Goal: Task Accomplishment & Management: Manage account settings

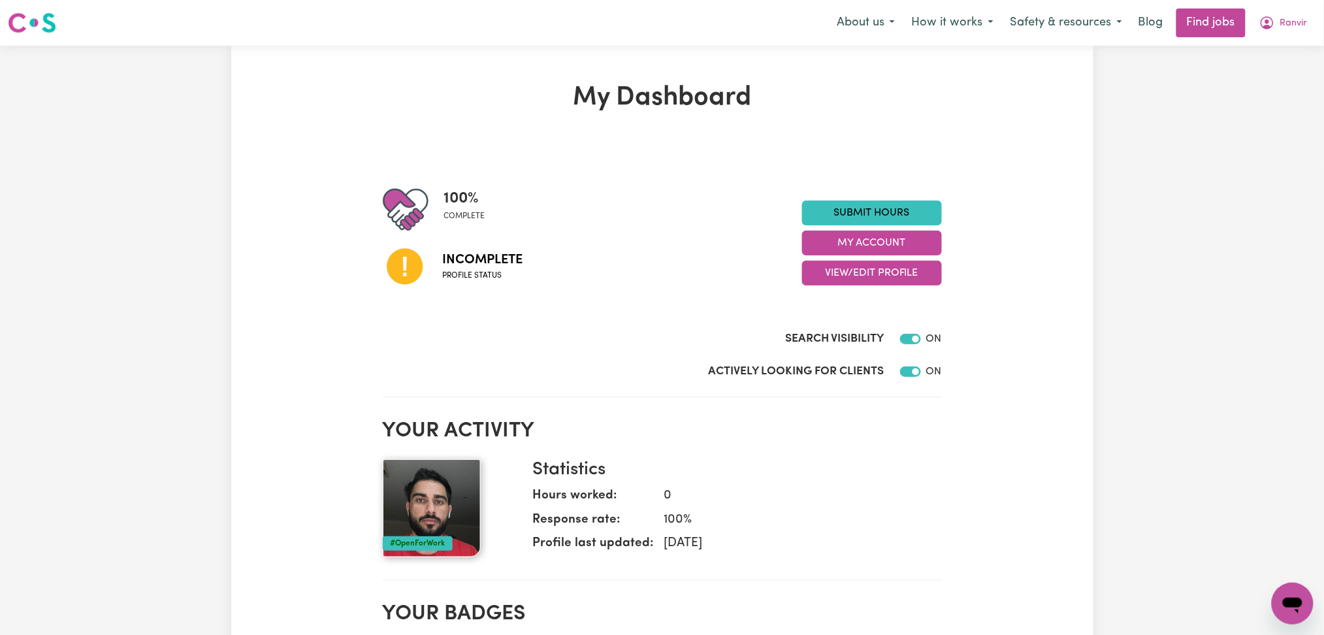
scroll to position [174, 0]
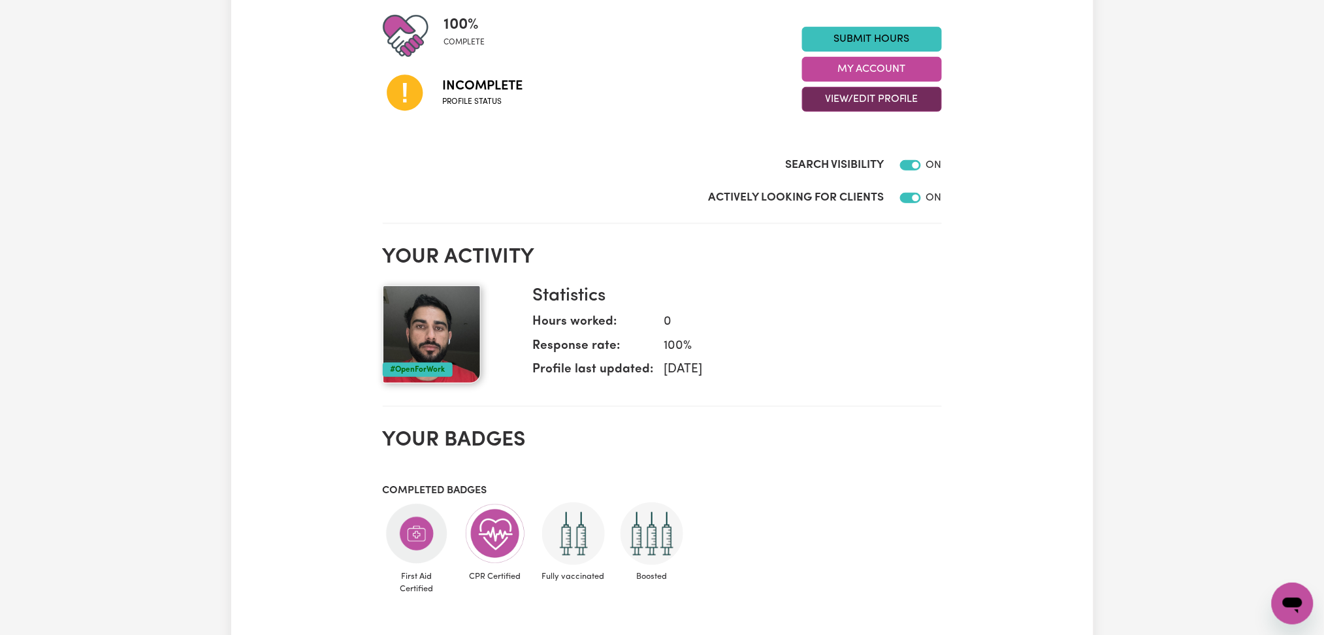
click at [840, 94] on button "View/Edit Profile" at bounding box center [872, 99] width 140 height 25
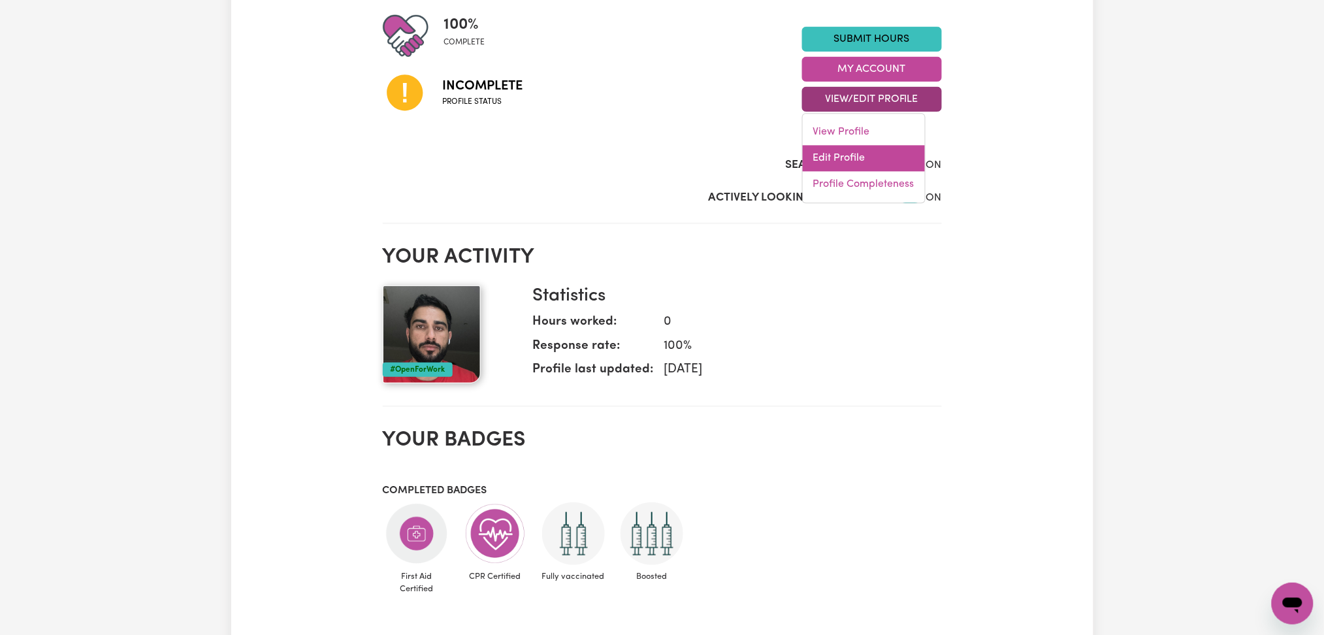
click at [835, 156] on link "Edit Profile" at bounding box center [864, 159] width 122 height 26
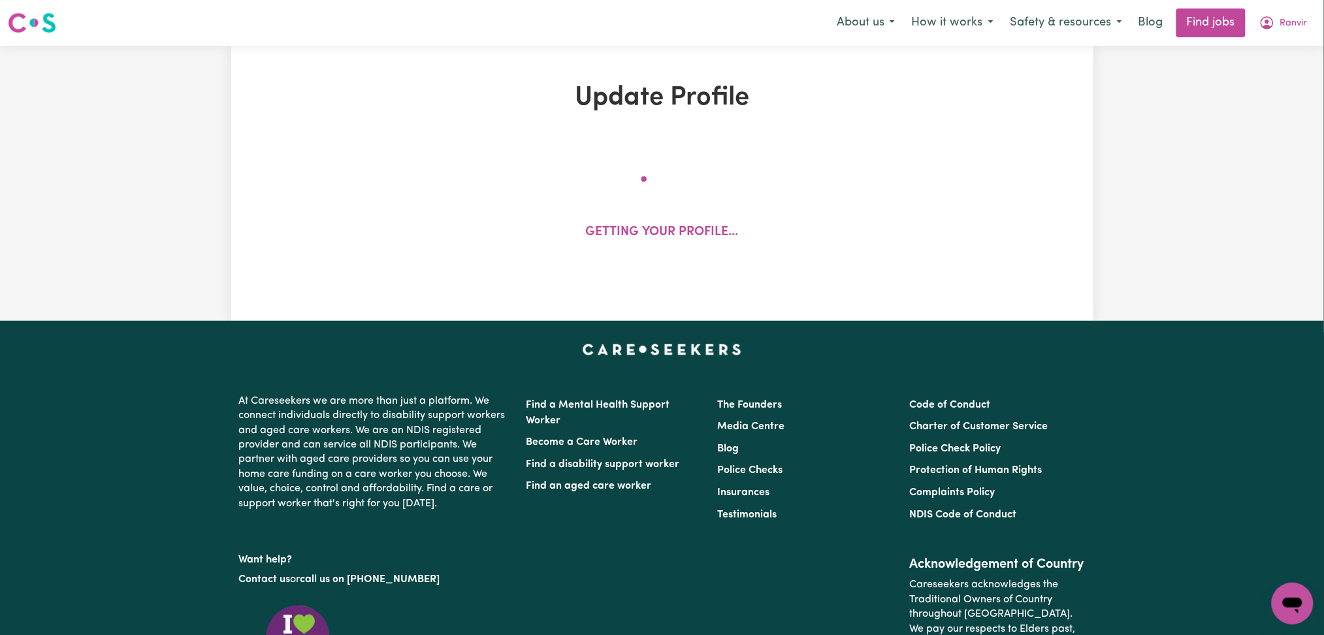
select select "[DEMOGRAPHIC_DATA]"
select select "Australian PR"
select select "Studying a healthcare related degree or qualification"
select select "40"
select select "60"
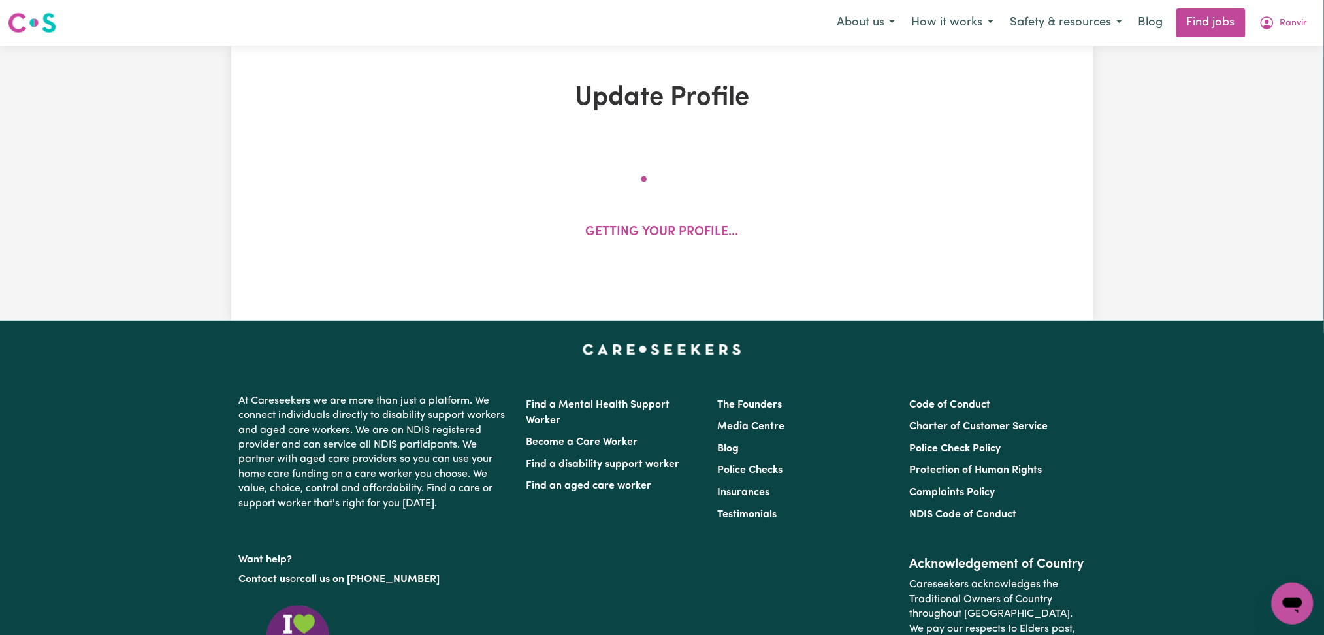
select select "75"
select select "90"
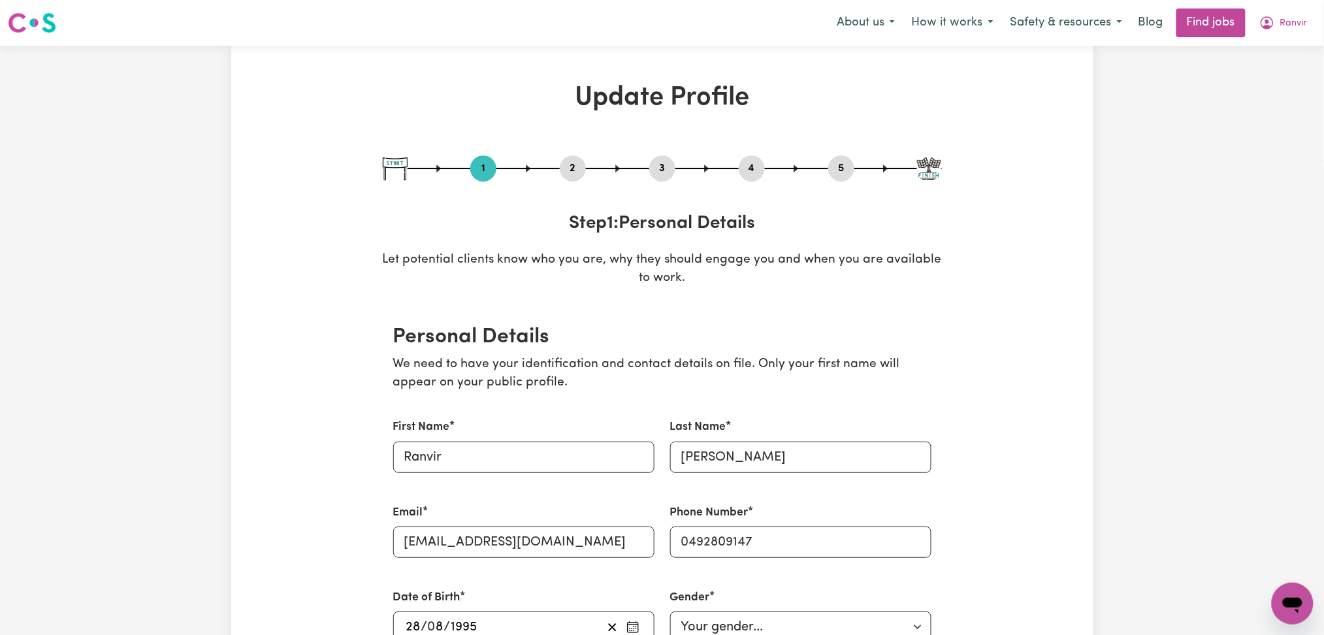
click at [566, 166] on button "2" at bounding box center [573, 168] width 26 height 17
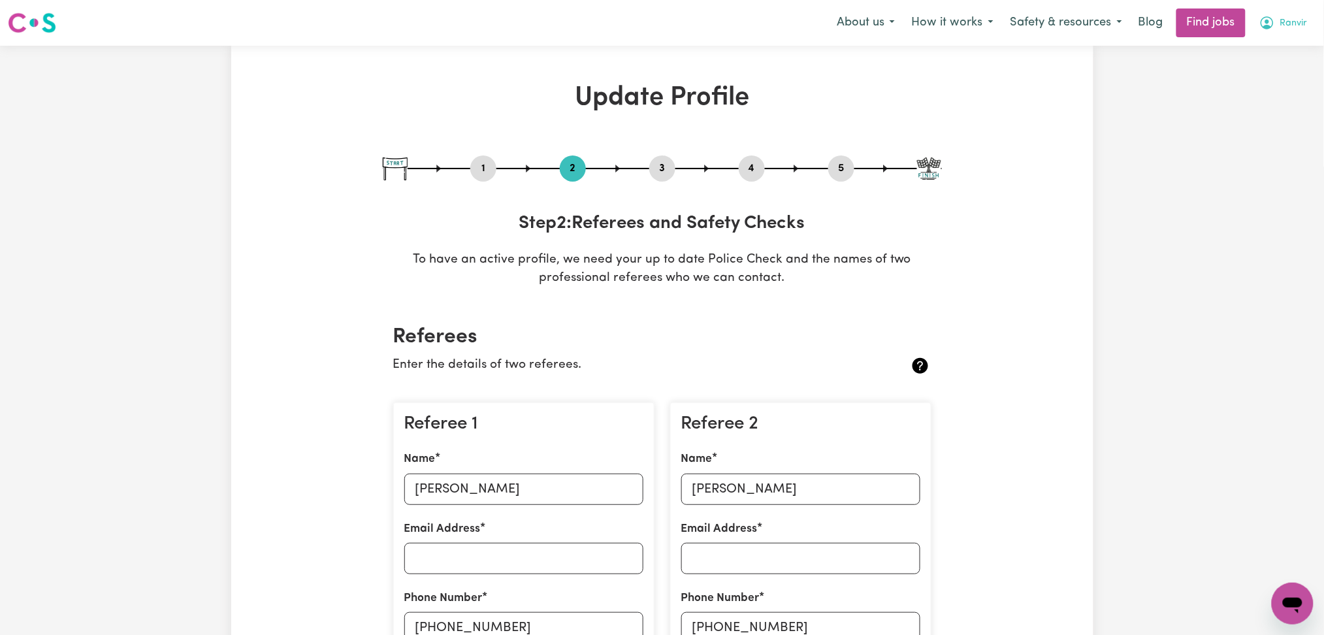
click at [1281, 27] on span "Ranvir" at bounding box center [1294, 23] width 27 height 14
click at [1283, 71] on link "My Dashboard" at bounding box center [1264, 75] width 103 height 25
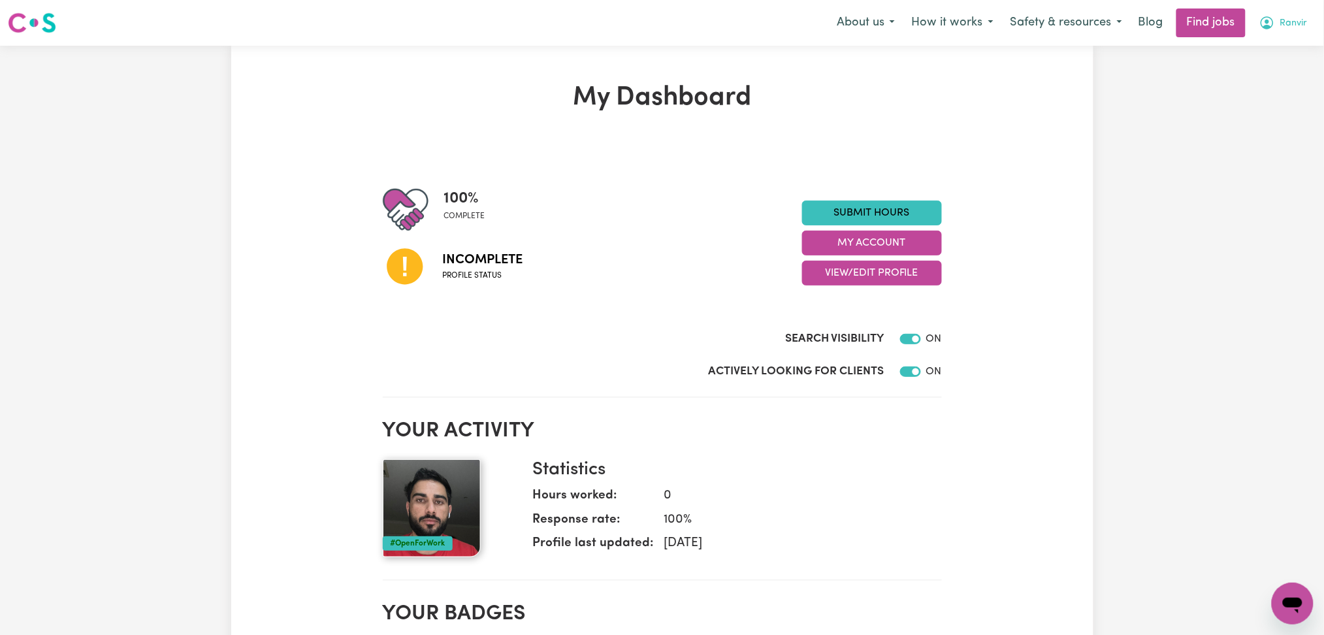
click at [1271, 23] on icon "My Account" at bounding box center [1268, 23] width 16 height 16
click at [1232, 96] on link "Logout" at bounding box center [1264, 100] width 103 height 25
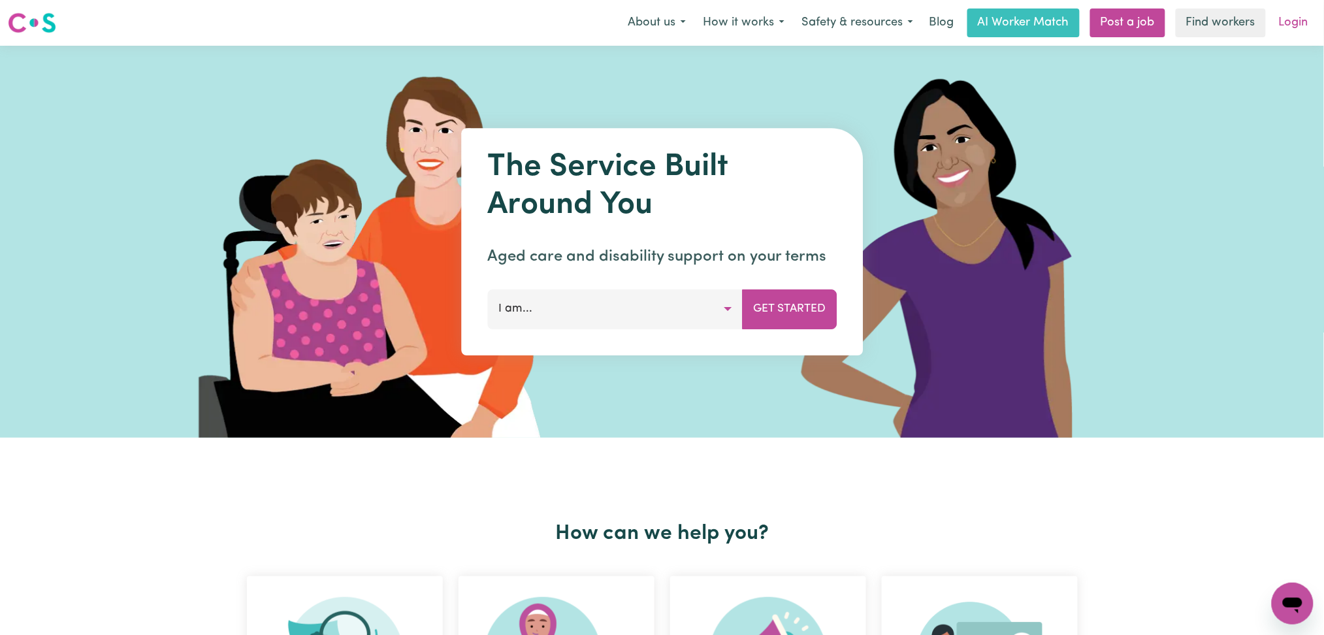
click at [1290, 35] on link "Login" at bounding box center [1293, 22] width 45 height 29
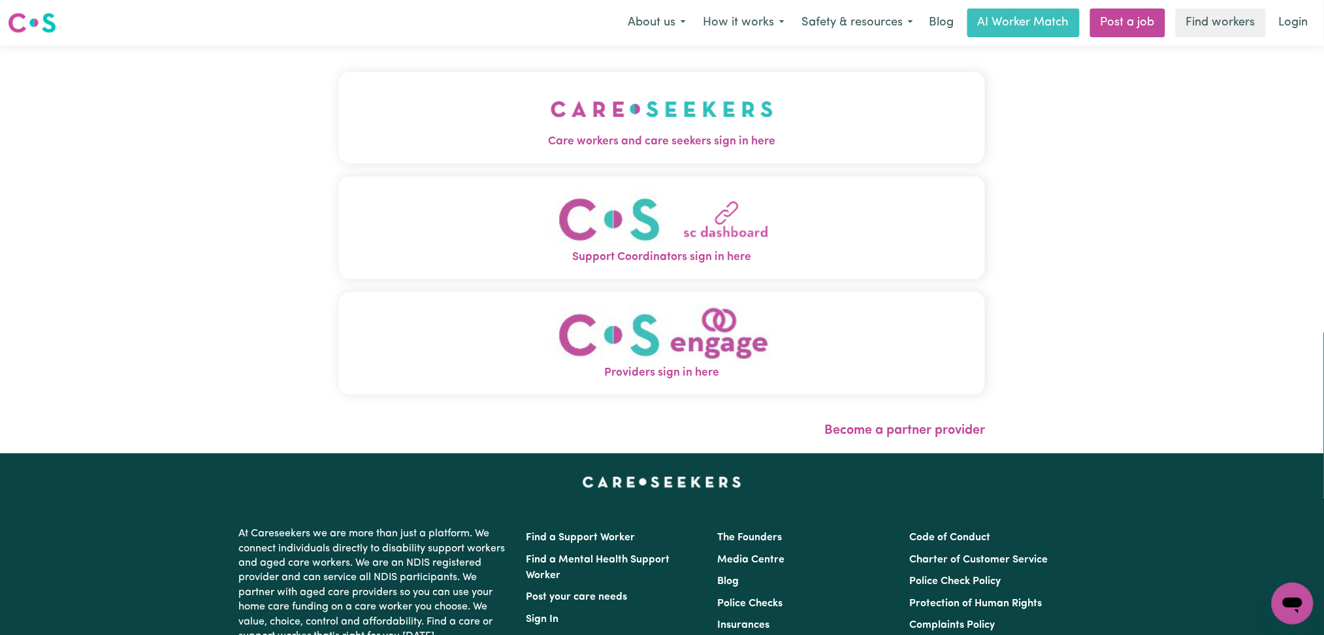
click at [612, 150] on span "Care workers and care seekers sign in here" at bounding box center [662, 141] width 647 height 17
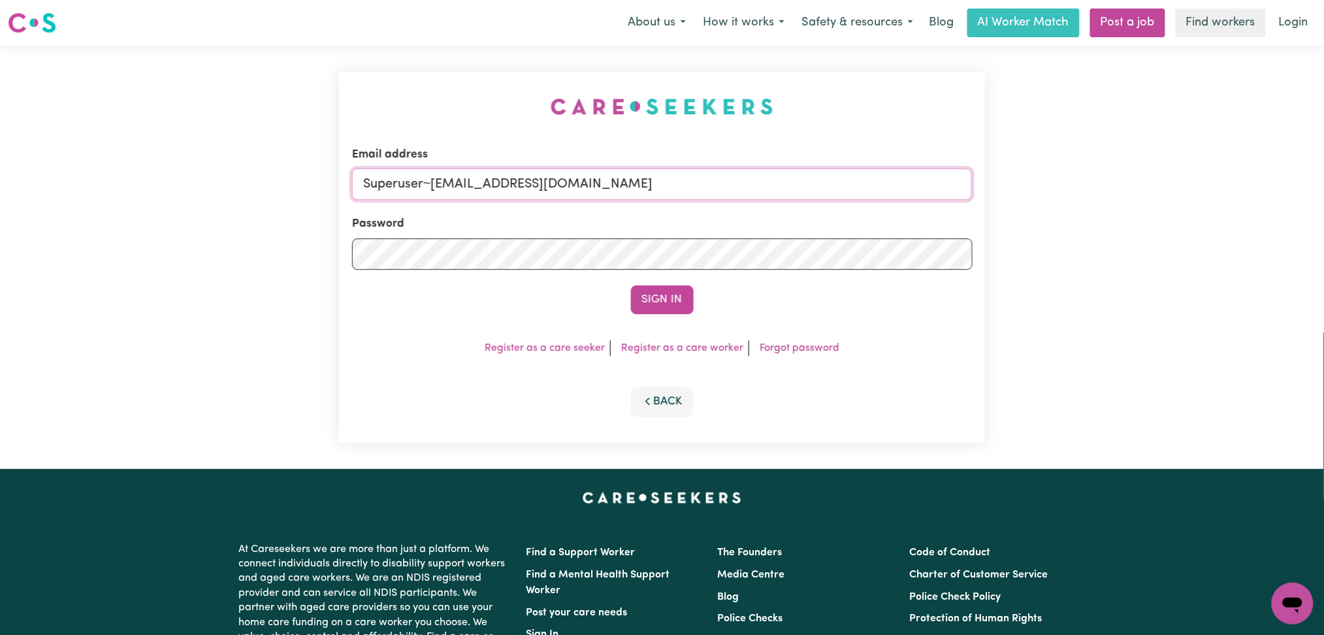
paste input "[EMAIL_ADDRESS]"
drag, startPoint x: 431, startPoint y: 181, endPoint x: 915, endPoint y: 195, distance: 483.7
click at [942, 184] on input "Superuser~[EMAIL_ADDRESS][DOMAIN_NAME]" at bounding box center [662, 184] width 621 height 31
type input "Superuser~[EMAIL_ADDRESS][DOMAIN_NAME]"
click at [655, 292] on button "Sign In" at bounding box center [662, 300] width 63 height 29
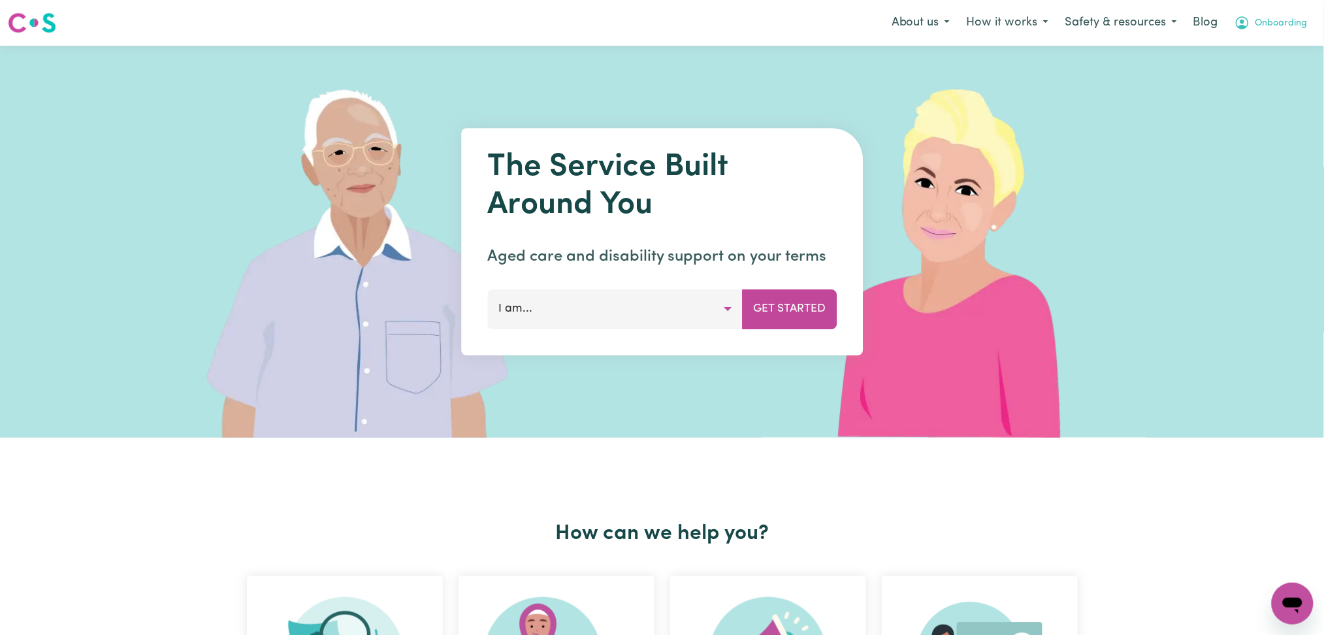
click at [1245, 25] on icon "My Account" at bounding box center [1243, 23] width 16 height 16
click at [1245, 48] on link "Admin Dashboard" at bounding box center [1264, 51] width 103 height 25
